Goal: Navigation & Orientation: Find specific page/section

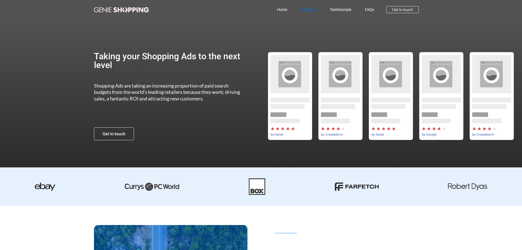
click at [313, 10] on link "About us" at bounding box center [308, 9] width 29 height 13
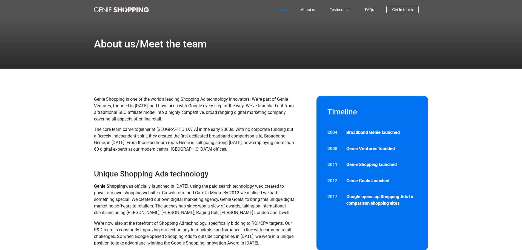
click at [290, 9] on link "Home" at bounding box center [282, 9] width 24 height 13
